Goal: Find contact information: Find contact information

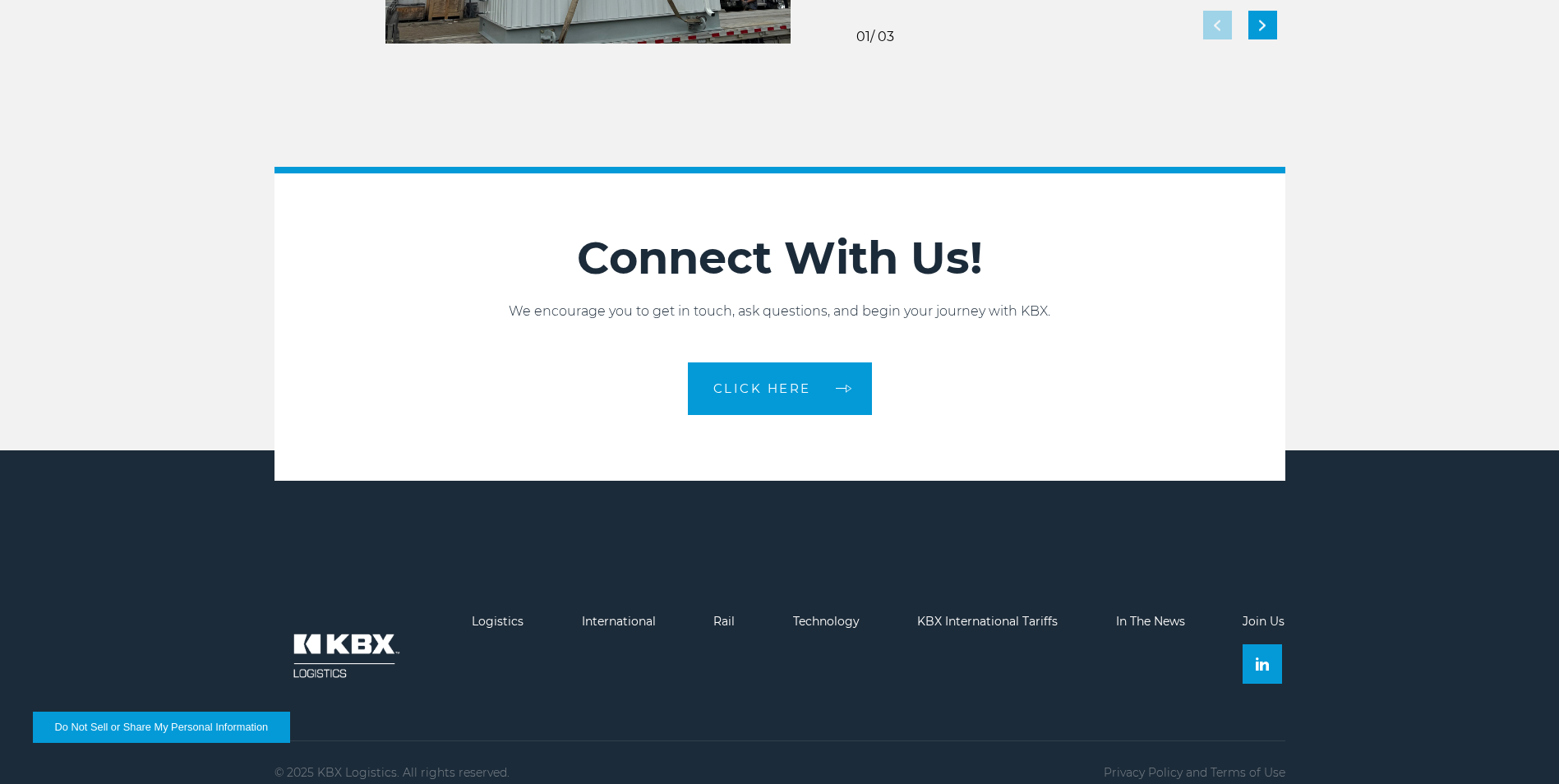
scroll to position [3657, 0]
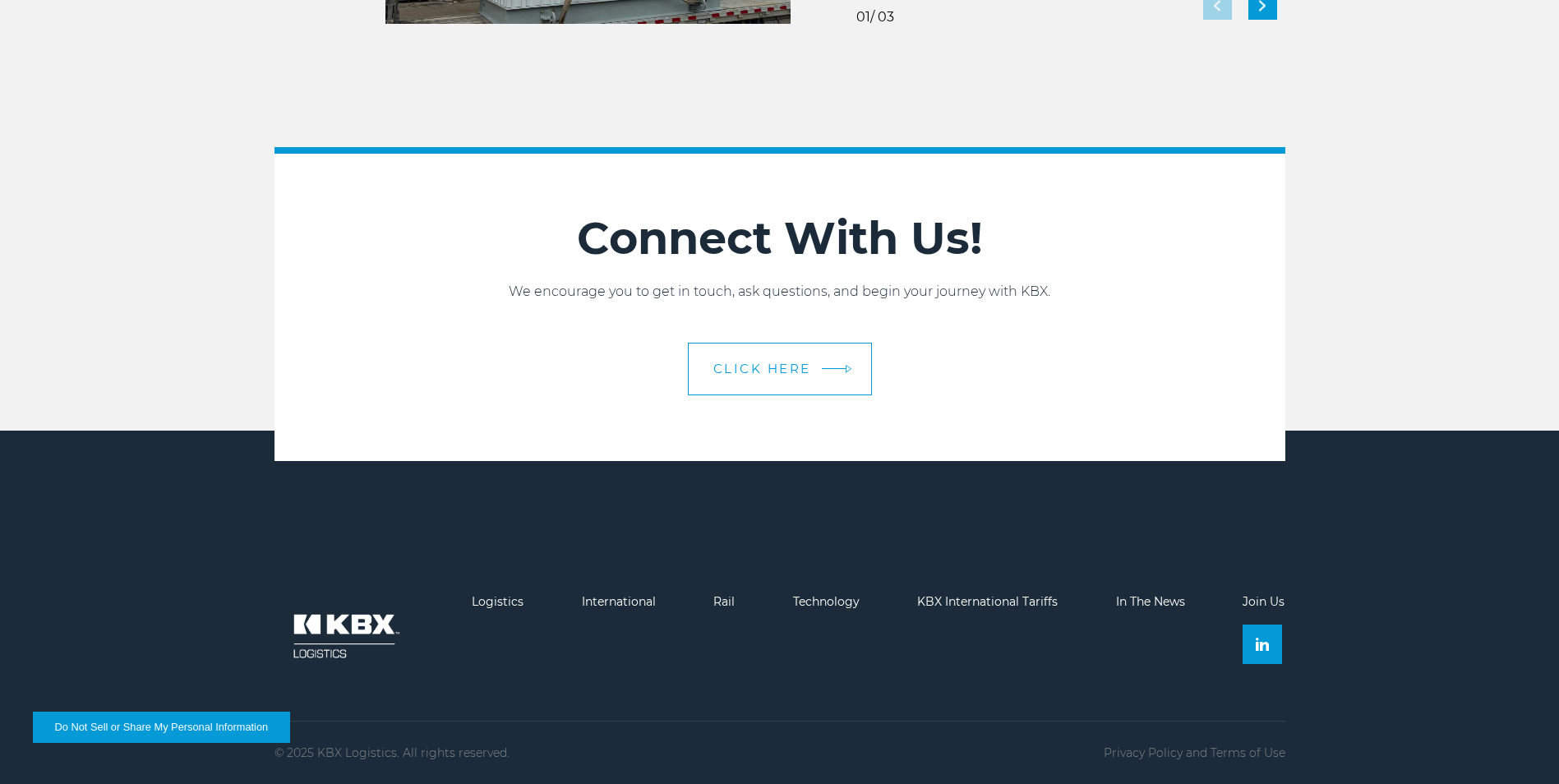
click at [759, 358] on link "CLICK HERE" at bounding box center [780, 368] width 184 height 52
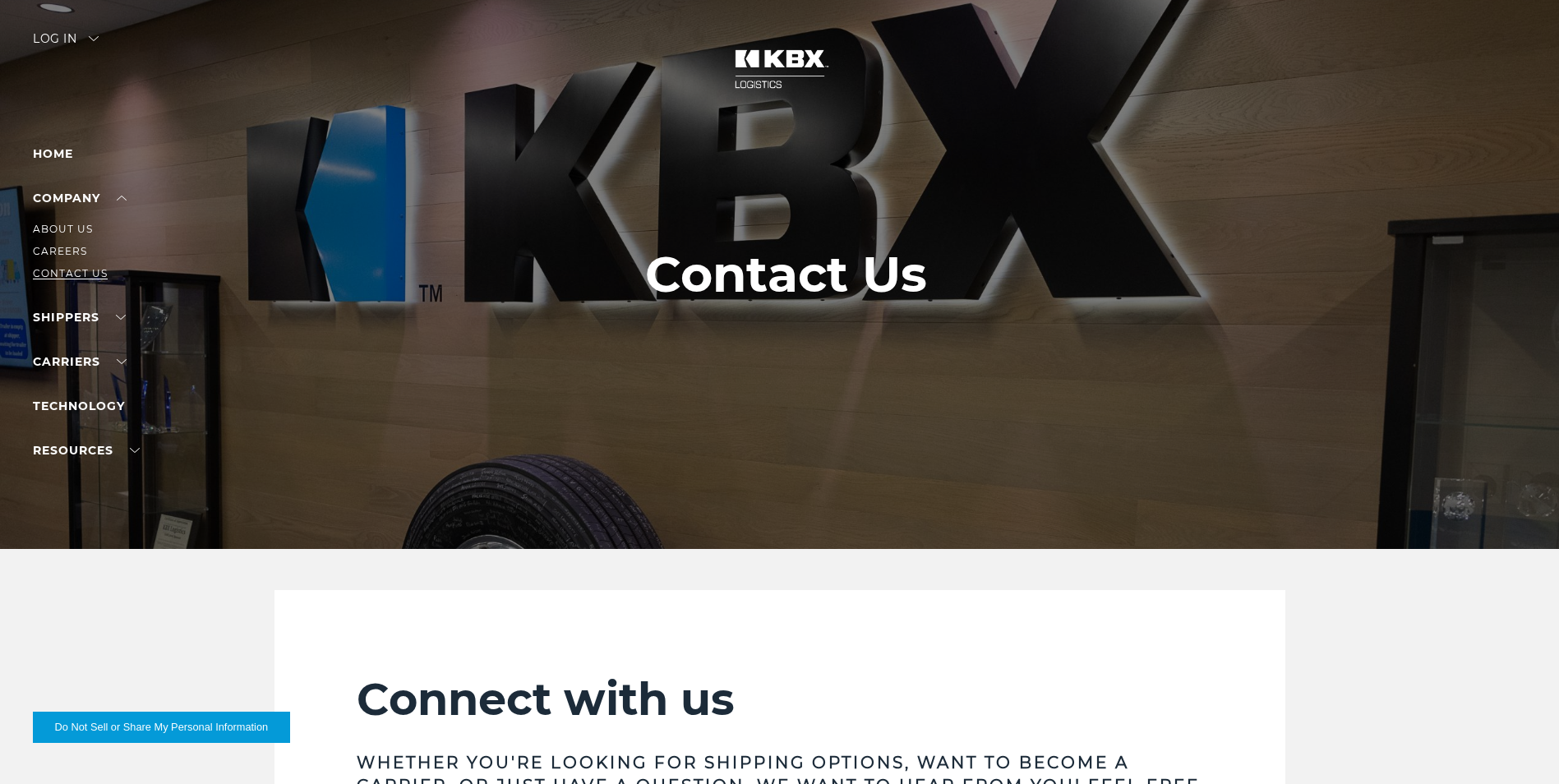
click at [61, 268] on link "Contact Us" at bounding box center [70, 273] width 74 height 12
click at [57, 154] on link "Home" at bounding box center [52, 154] width 40 height 15
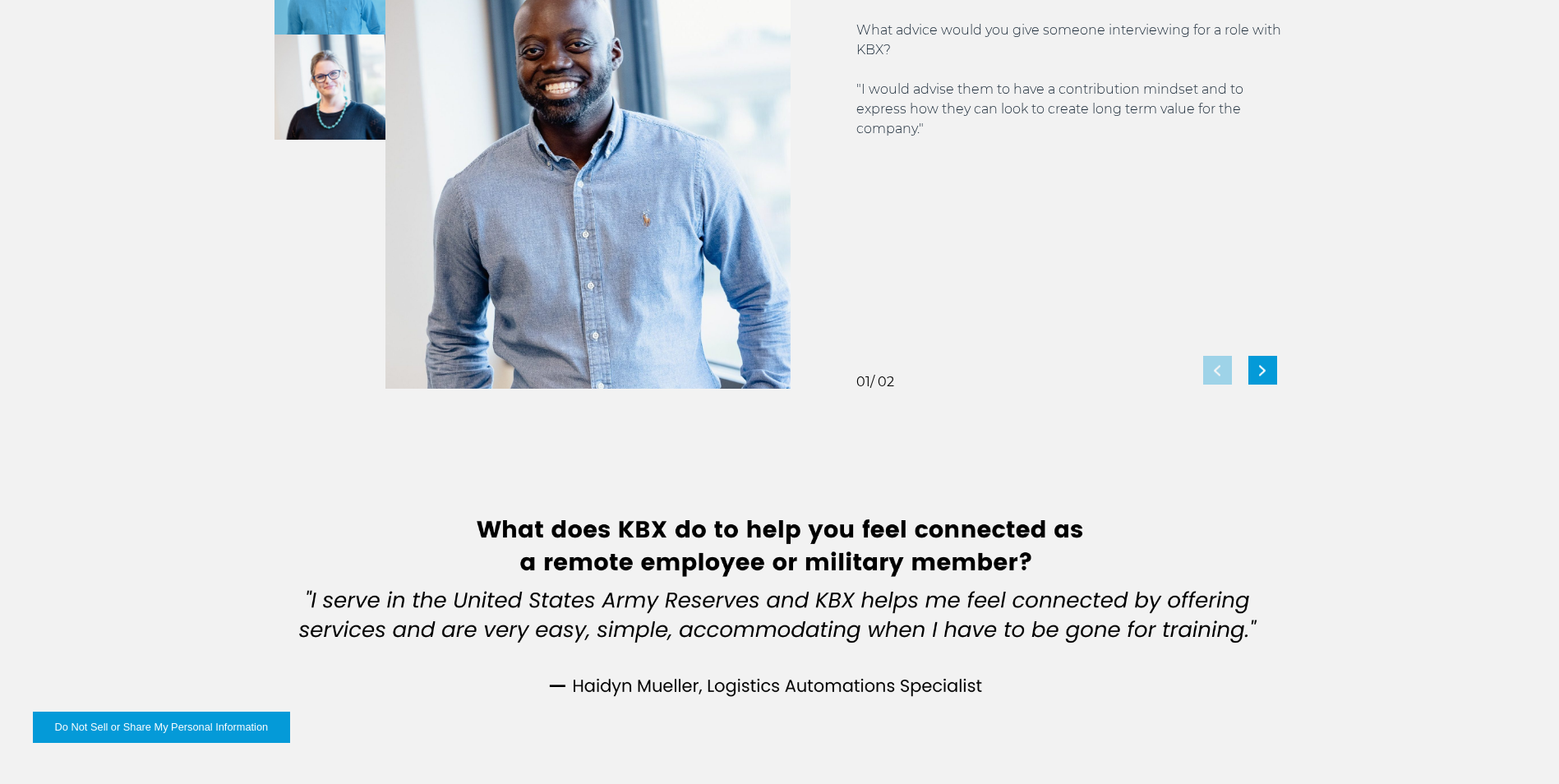
scroll to position [3205, 0]
